Goal: Task Accomplishment & Management: Complete application form

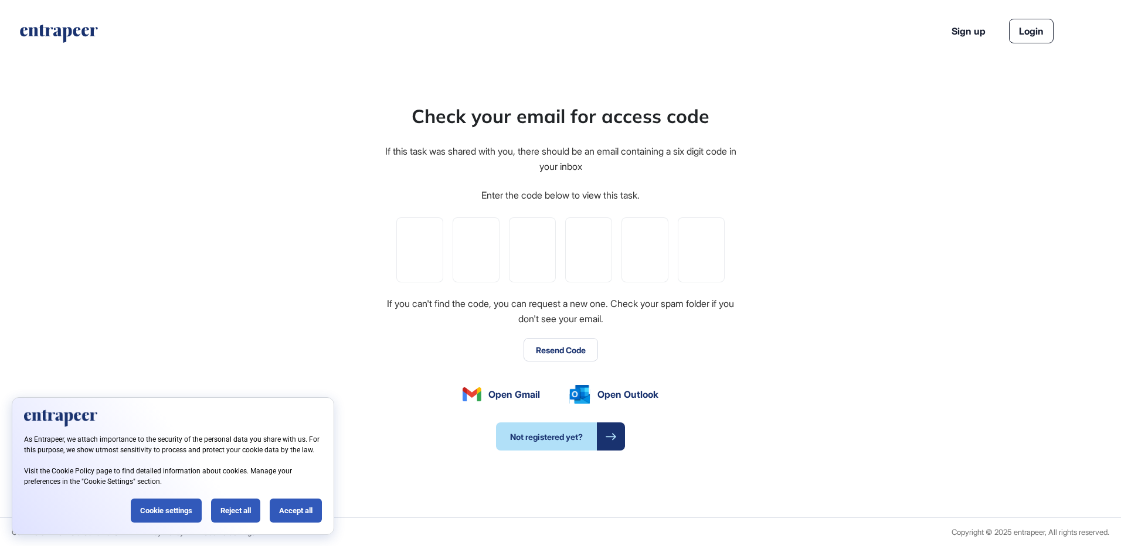
click at [500, 196] on div "Enter the code below to view this task." at bounding box center [560, 195] width 158 height 15
click at [549, 350] on button "Resend Code" at bounding box center [561, 349] width 74 height 23
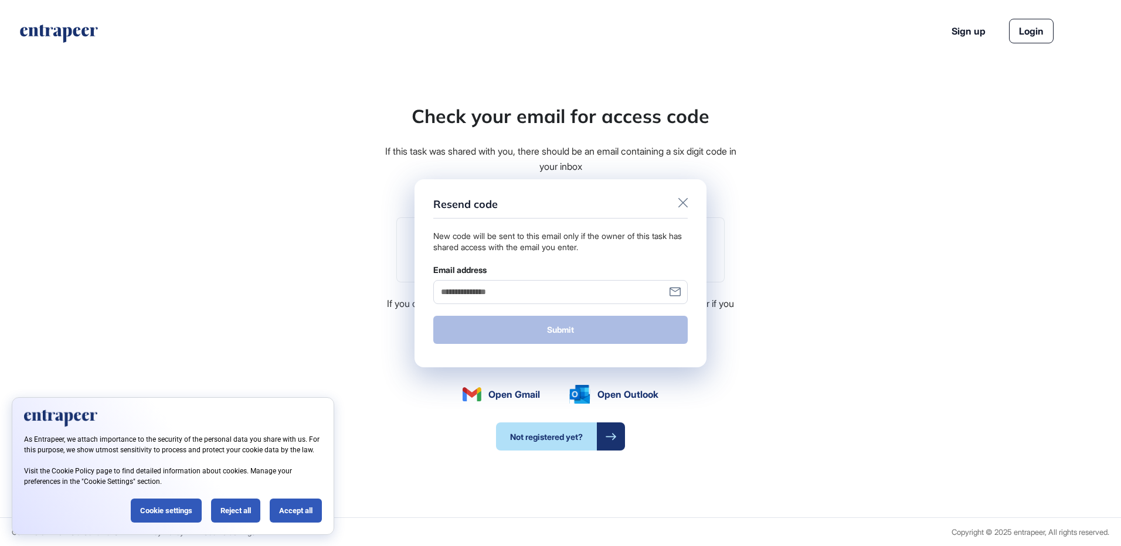
click at [503, 293] on input "Email address" at bounding box center [560, 292] width 254 height 24
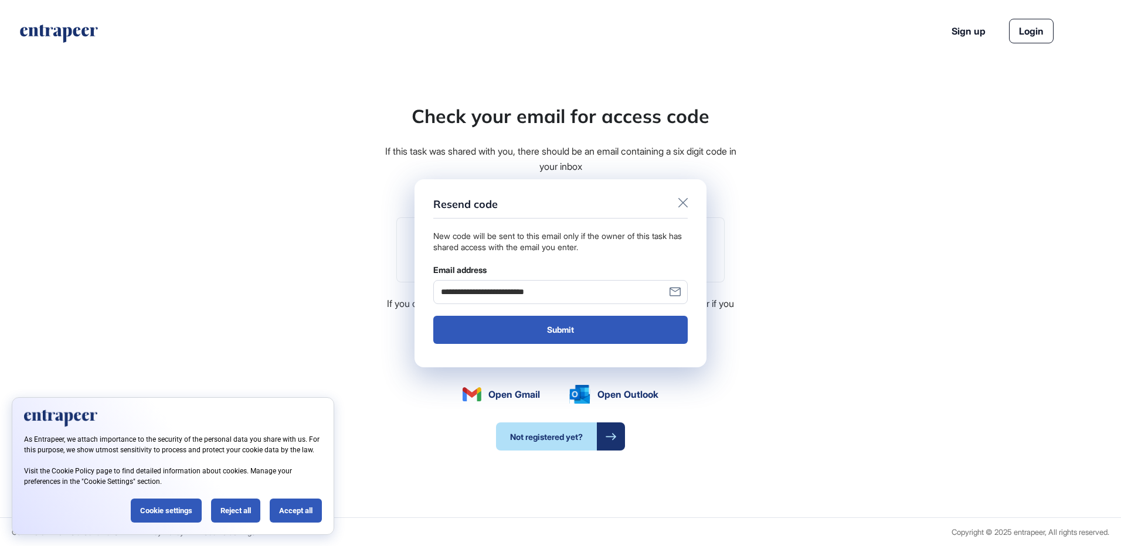
type input "**********"
click at [433, 316] on button "Submit" at bounding box center [560, 330] width 254 height 28
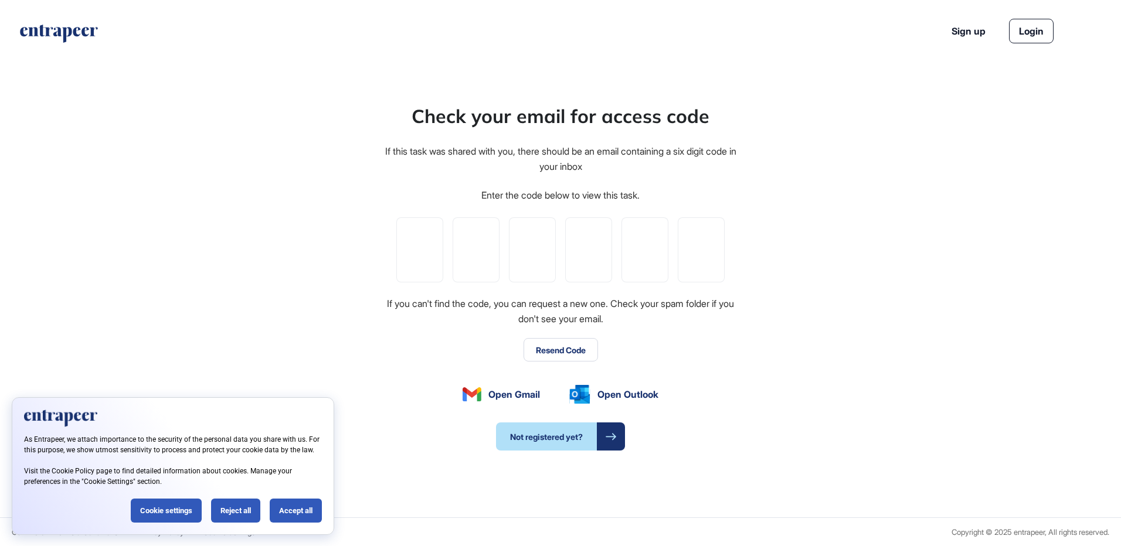
click at [229, 511] on div "Reject all" at bounding box center [235, 511] width 49 height 24
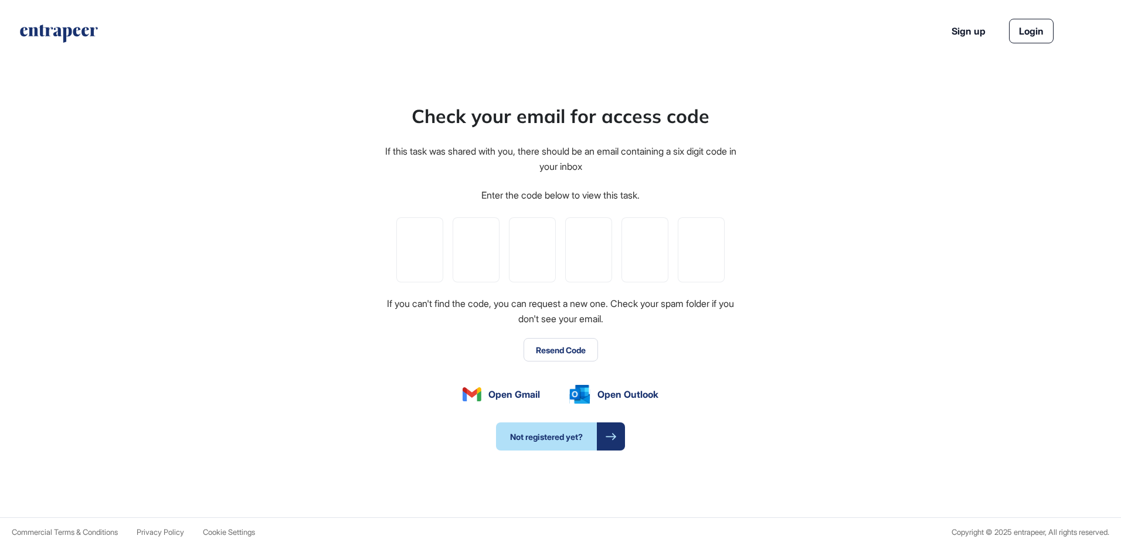
click at [593, 351] on button "Resend Code" at bounding box center [561, 349] width 74 height 23
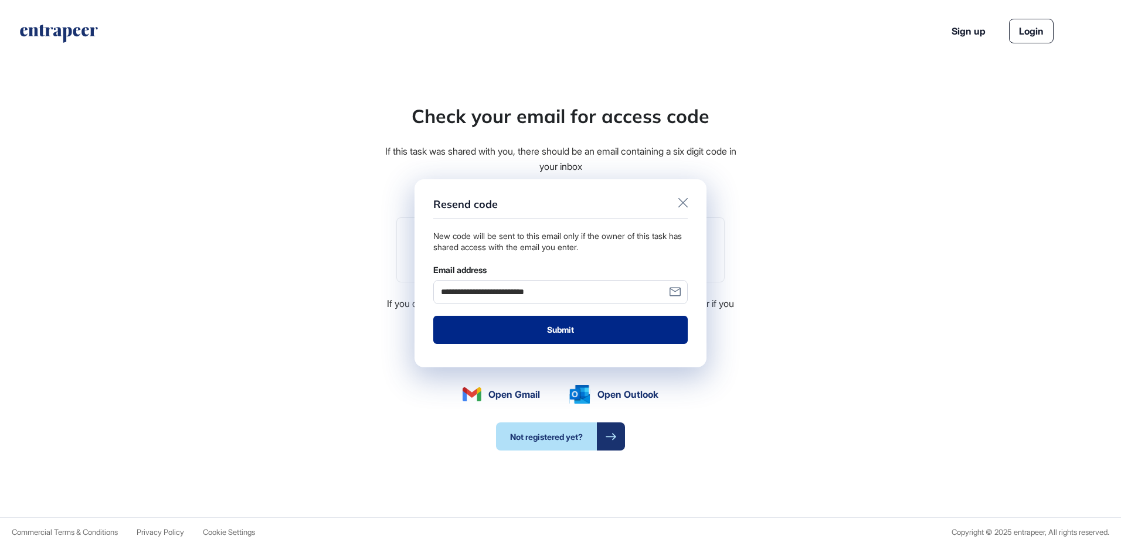
click at [580, 331] on button "Submit" at bounding box center [560, 330] width 254 height 28
click at [576, 337] on button "Submit" at bounding box center [560, 330] width 254 height 28
click at [680, 203] on icon at bounding box center [682, 202] width 9 height 9
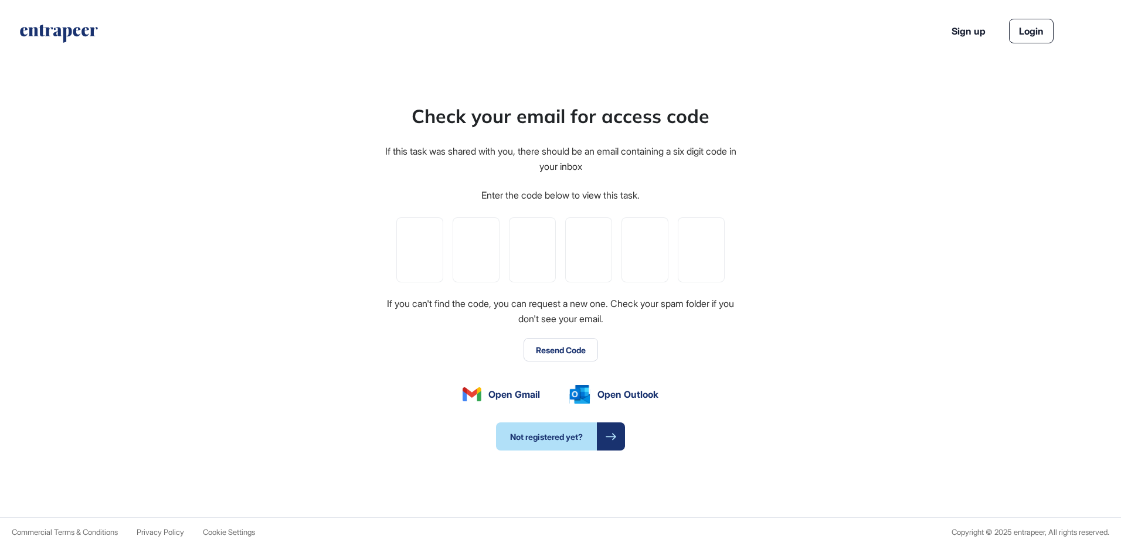
click at [972, 33] on link "Sign up" at bounding box center [969, 31] width 34 height 14
click at [1034, 29] on link "Login" at bounding box center [1031, 31] width 45 height 25
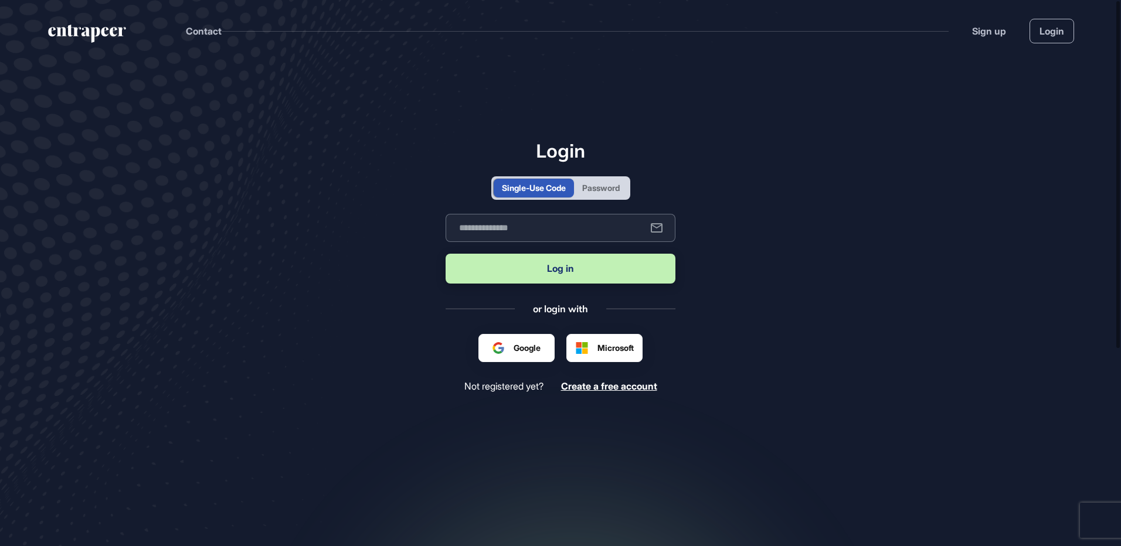
click at [523, 232] on input "text" at bounding box center [561, 228] width 230 height 28
type input "**********"
click at [446, 254] on button "Log in" at bounding box center [561, 269] width 230 height 30
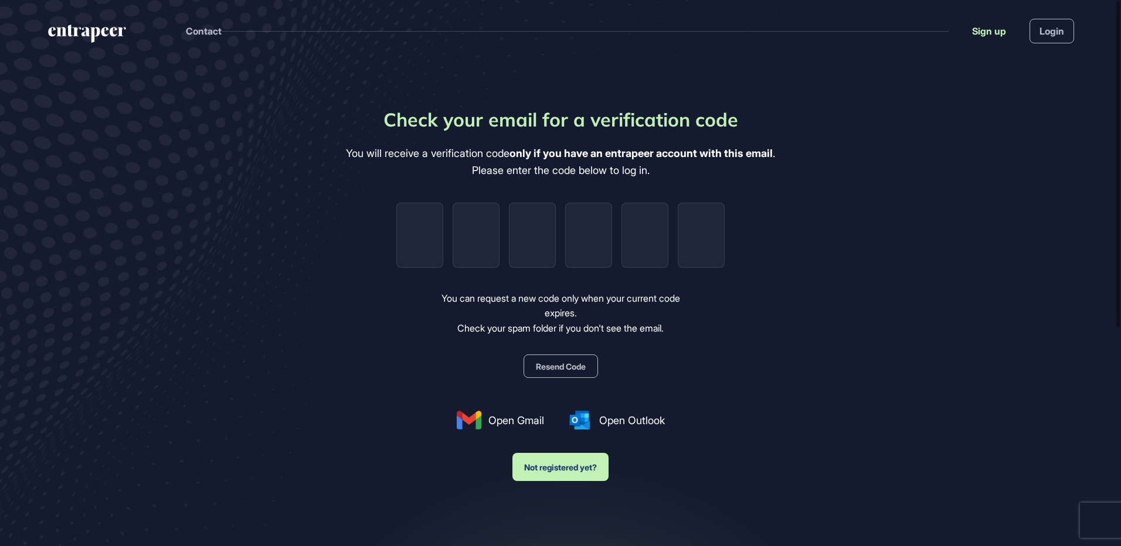
click at [994, 32] on link "Sign up" at bounding box center [989, 31] width 34 height 14
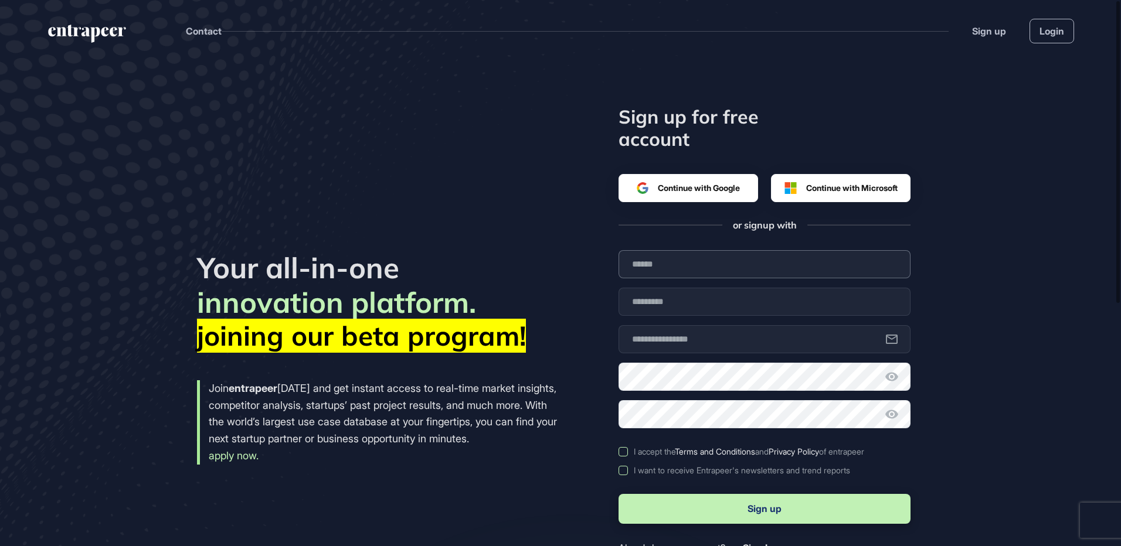
click at [705, 250] on input "text" at bounding box center [765, 264] width 292 height 28
click at [702, 263] on input "text" at bounding box center [765, 264] width 292 height 28
type input "*"
type input "*****"
type input "******"
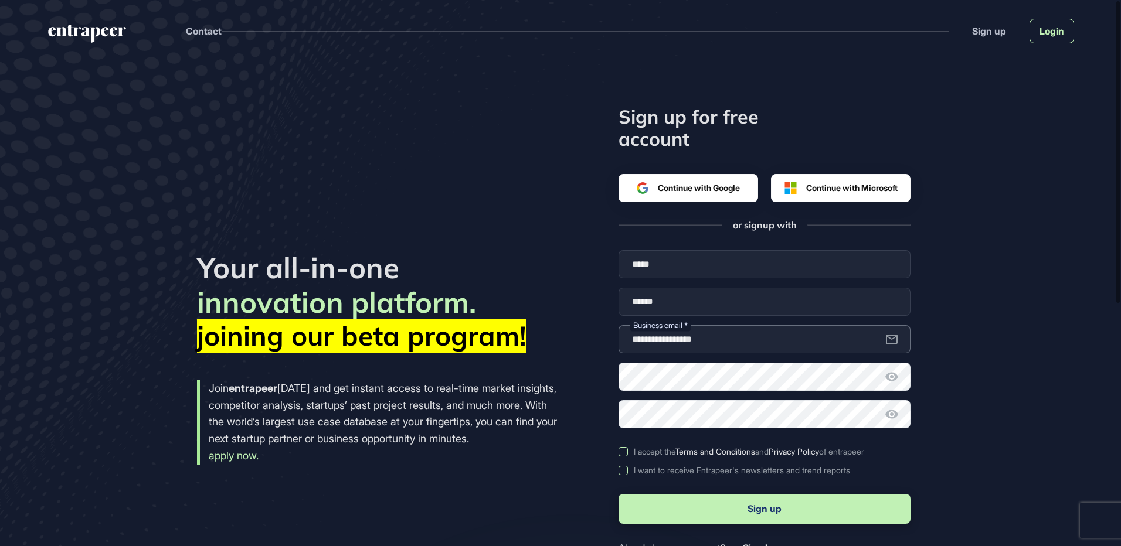
type input "**********"
click at [1046, 39] on link "Login" at bounding box center [1052, 31] width 45 height 25
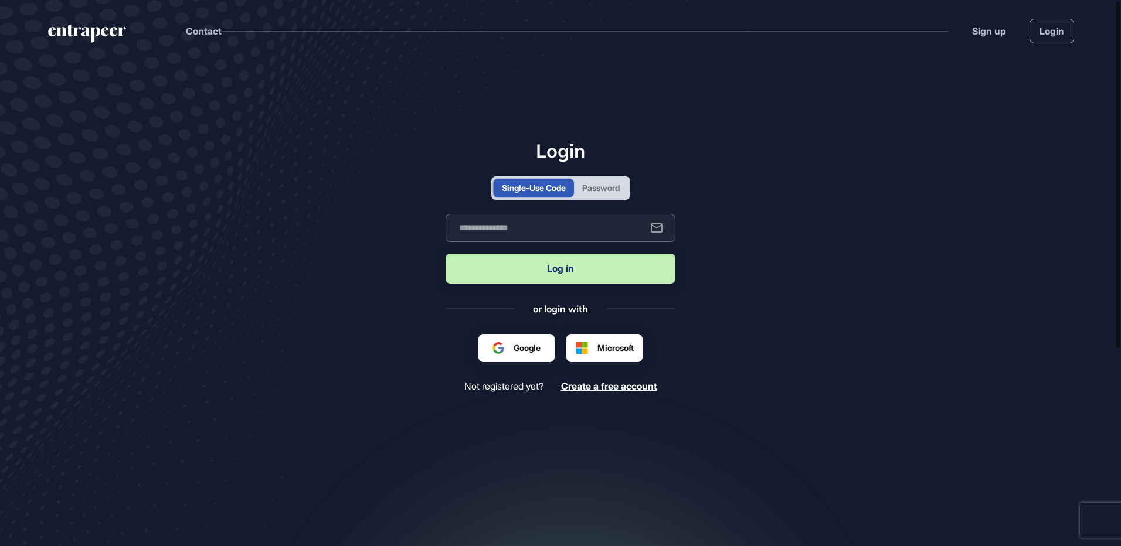
click at [504, 235] on input "text" at bounding box center [561, 228] width 230 height 28
type input "**********"
click at [446, 254] on button "Log in" at bounding box center [561, 269] width 230 height 30
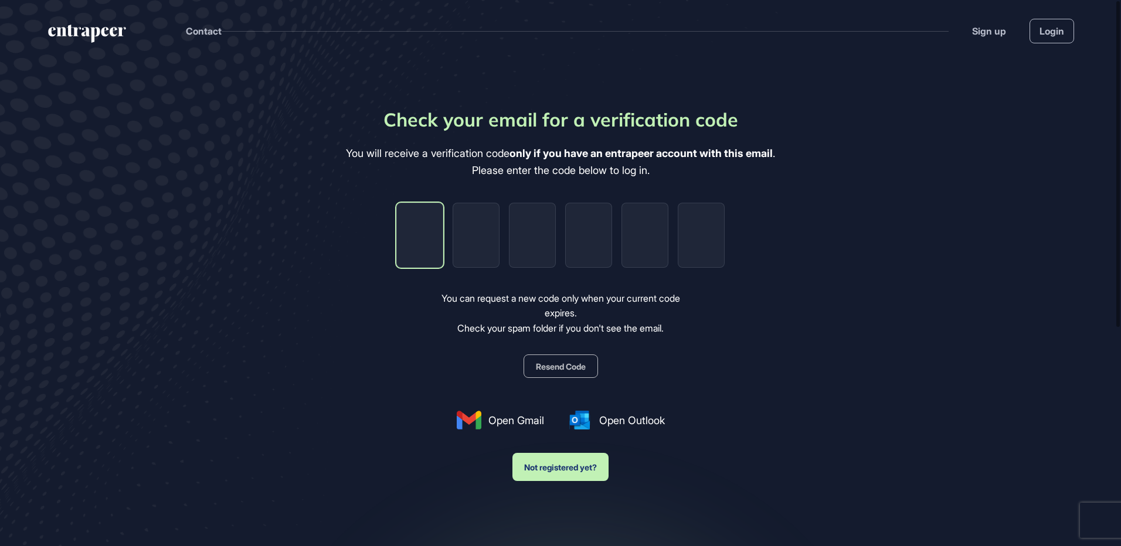
click at [423, 232] on input "tel" at bounding box center [419, 235] width 47 height 65
type input "*"
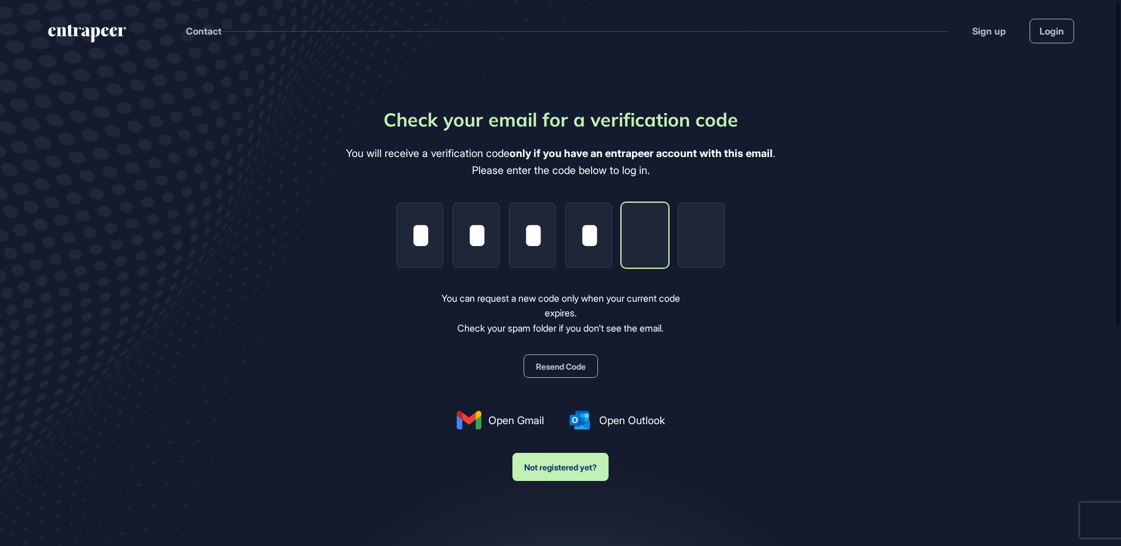
type input "*"
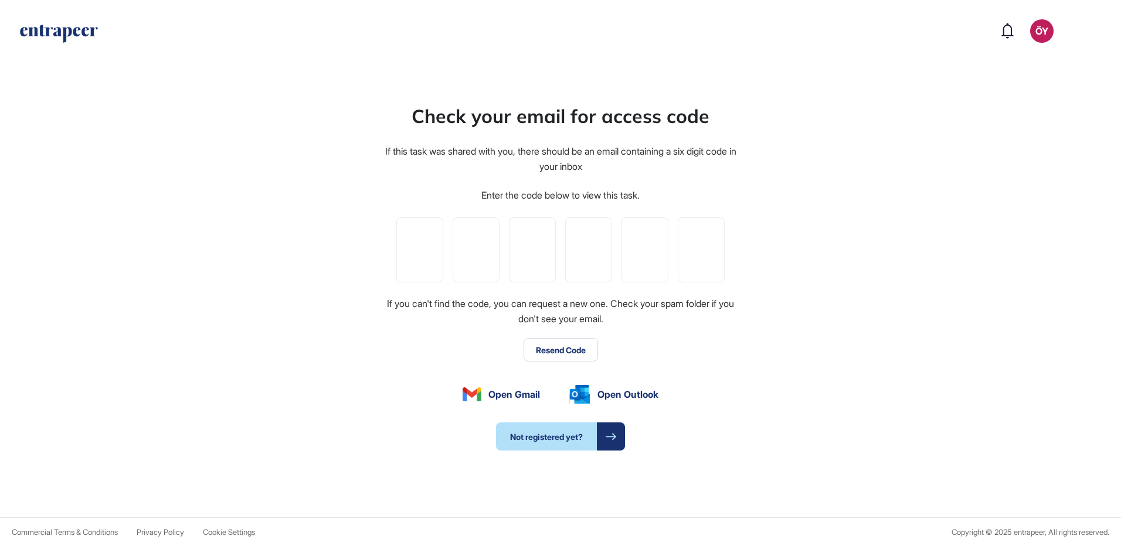
type input "*"
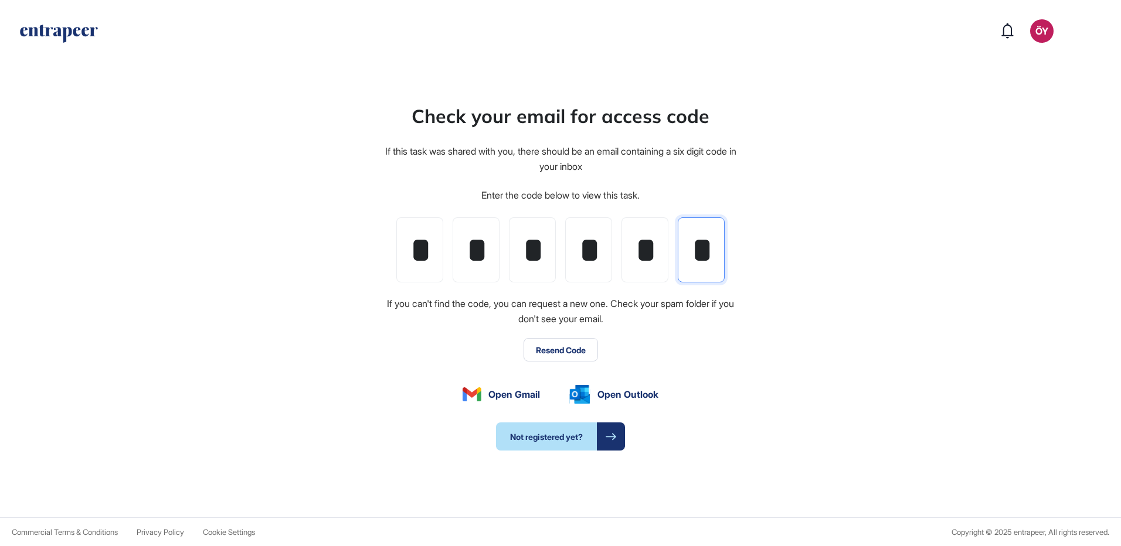
scroll to position [0, 2]
type input "*"
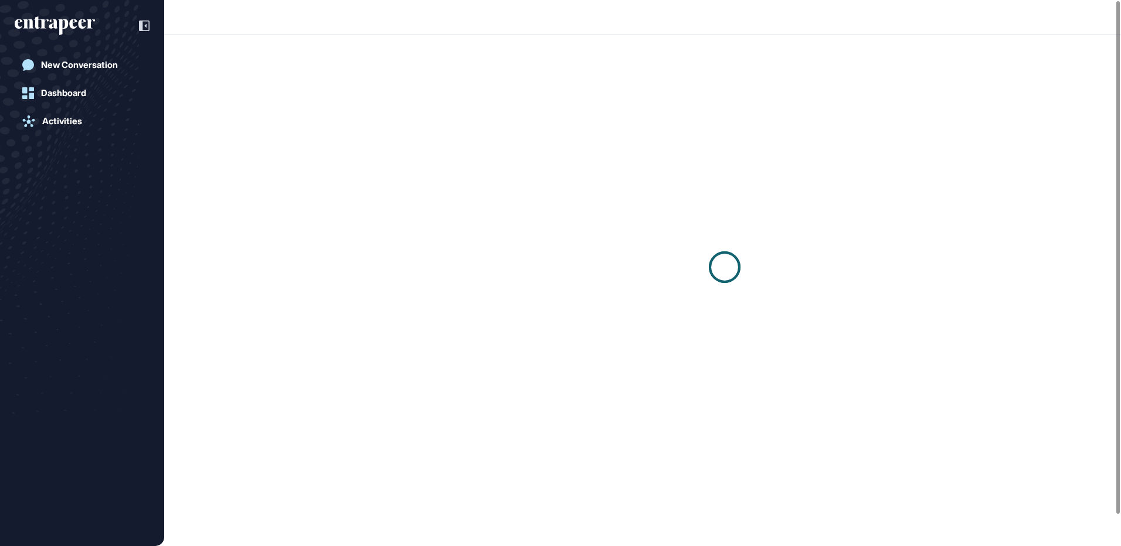
scroll to position [1, 1]
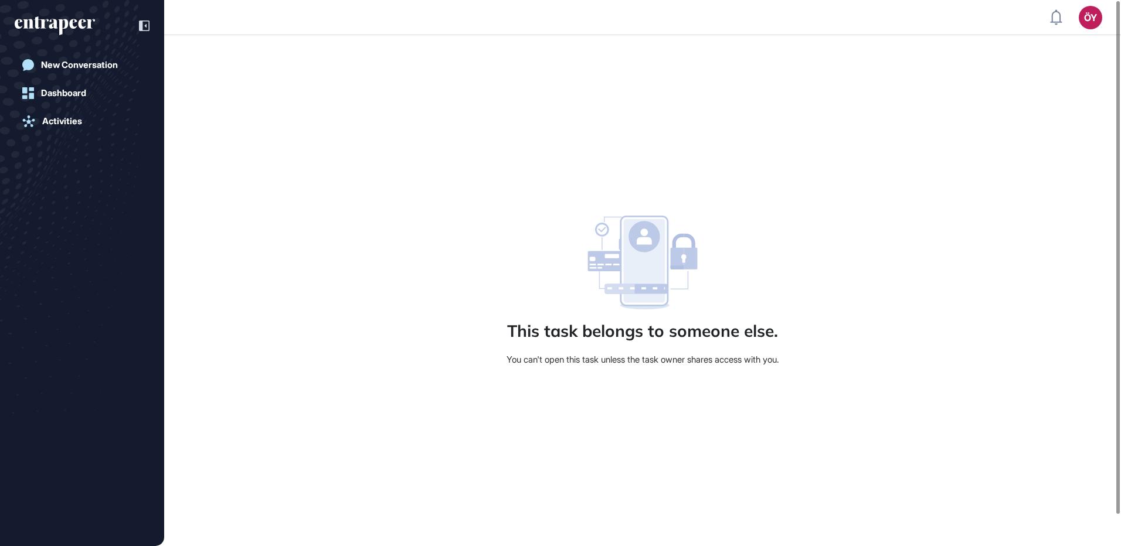
click at [1120, 524] on div "This task belongs to someone else. You can't open this task unless the task own…" at bounding box center [642, 290] width 957 height 511
click at [1116, 524] on div "This task belongs to someone else. You can't open this task unless the task own…" at bounding box center [642, 290] width 957 height 511
drag, startPoint x: 1115, startPoint y: 512, endPoint x: 1115, endPoint y: 502, distance: 10.6
click at [1116, 502] on div at bounding box center [1118, 257] width 4 height 513
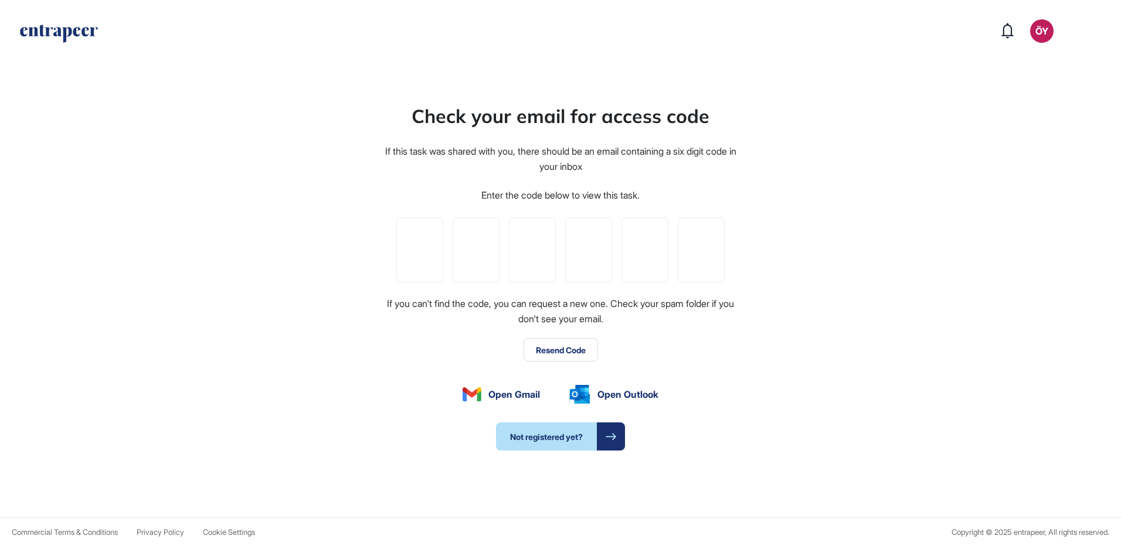
type input "*"
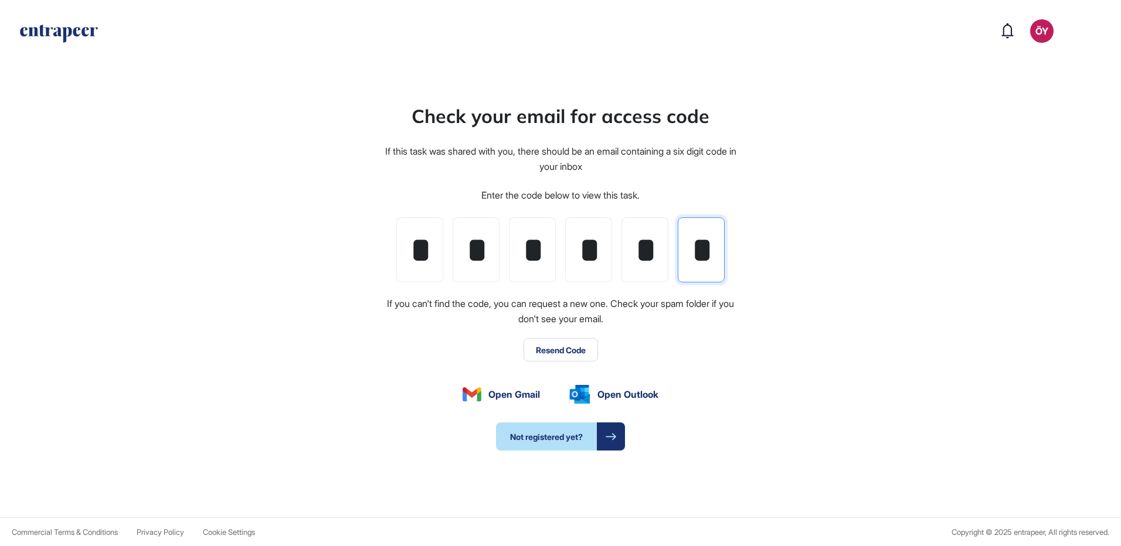
scroll to position [0, 2]
type input "*"
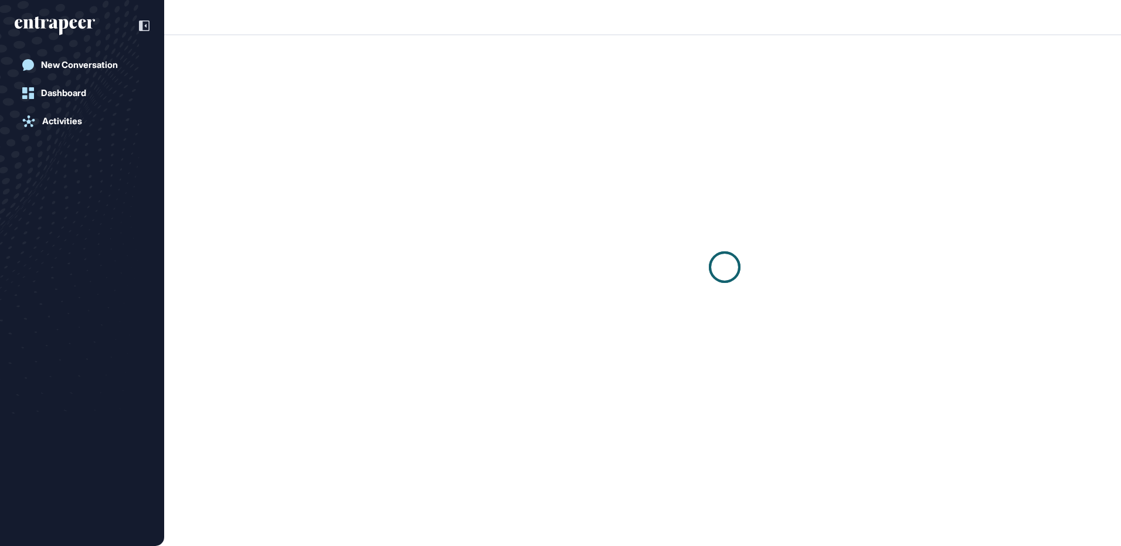
scroll to position [1, 1]
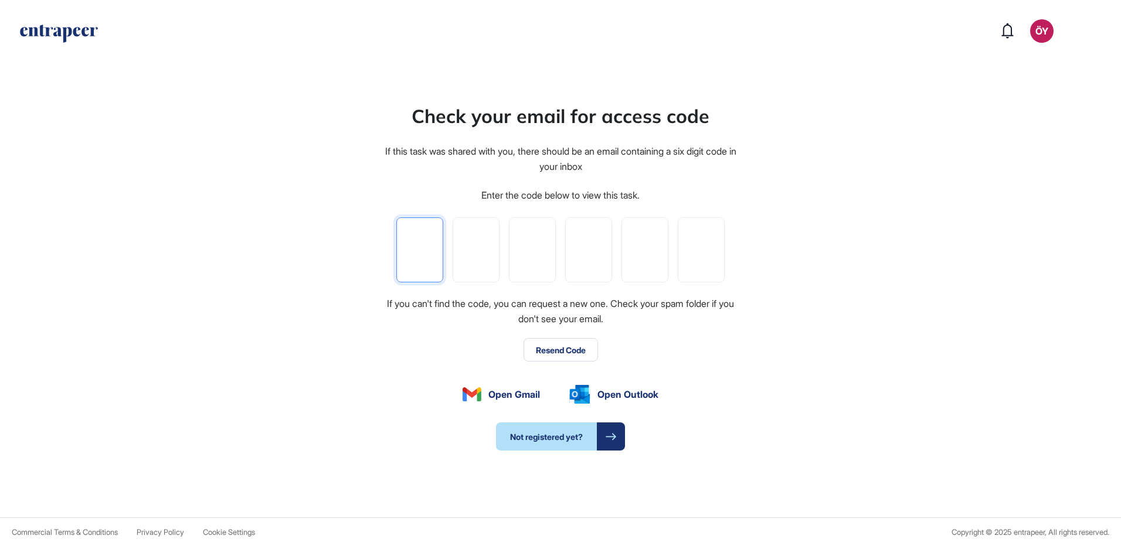
click at [427, 225] on input "tel" at bounding box center [419, 250] width 47 height 65
type input "*"
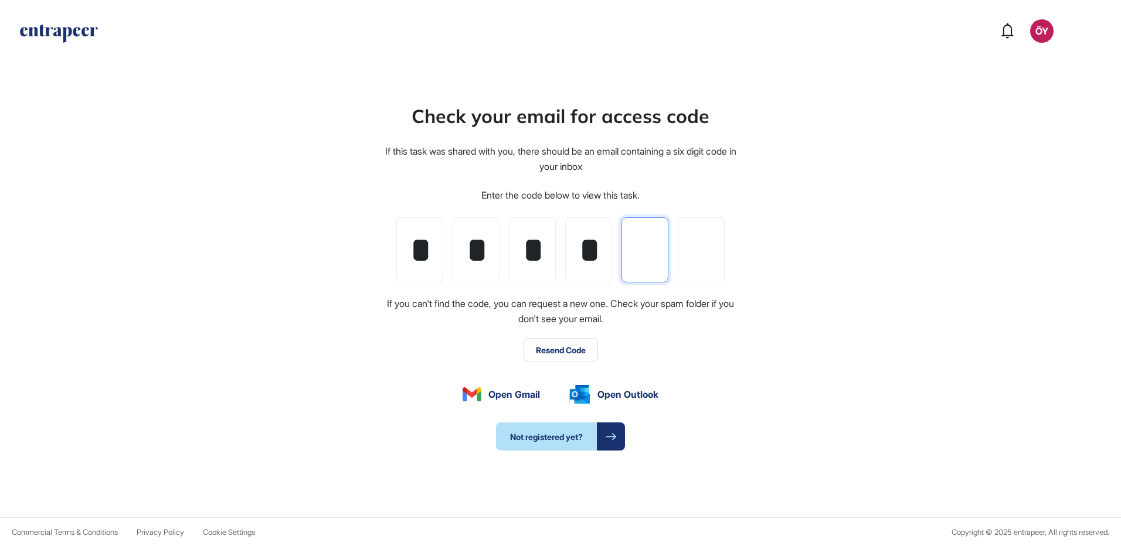
type input "*"
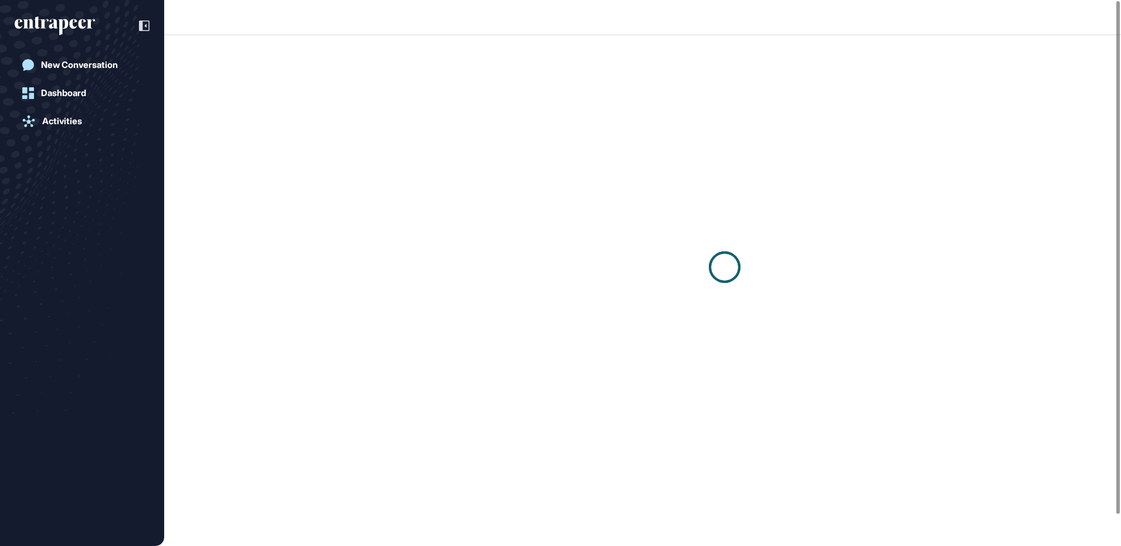
scroll to position [1, 1]
